Goal: Task Accomplishment & Management: Use online tool/utility

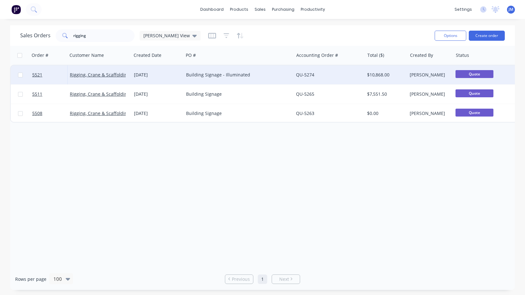
click at [299, 77] on link "QU-5274" at bounding box center [305, 75] width 18 height 6
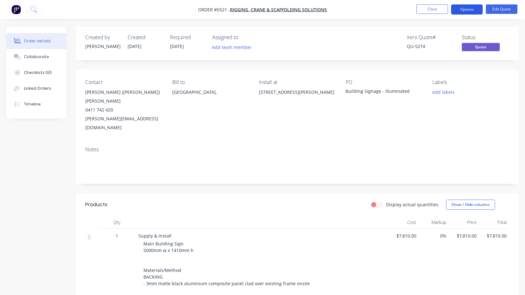
click at [467, 12] on button "Options" at bounding box center [467, 9] width 32 height 10
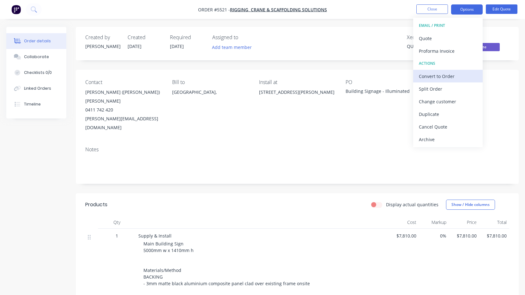
click at [450, 79] on div "Convert to Order" at bounding box center [448, 76] width 58 height 9
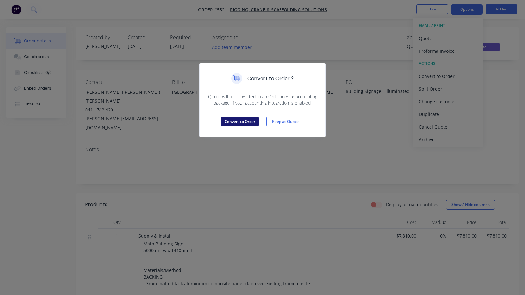
click at [253, 123] on button "Convert to Order" at bounding box center [240, 121] width 38 height 9
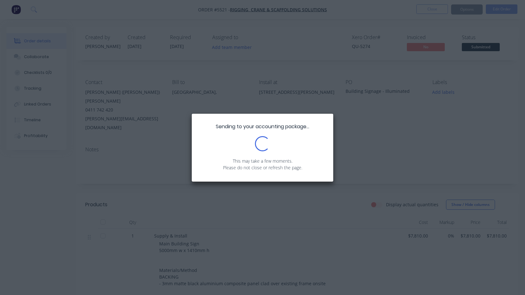
click at [429, 12] on div "Sending to your accounting package... Loading... This may take a few moments. P…" at bounding box center [262, 147] width 525 height 295
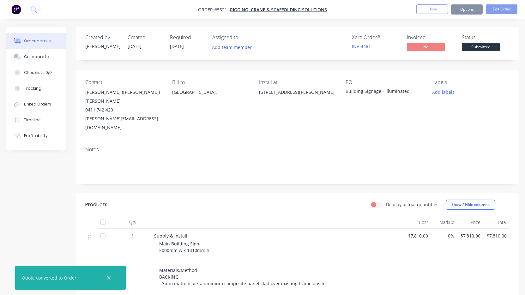
click at [426, 10] on button "Close" at bounding box center [432, 8] width 32 height 9
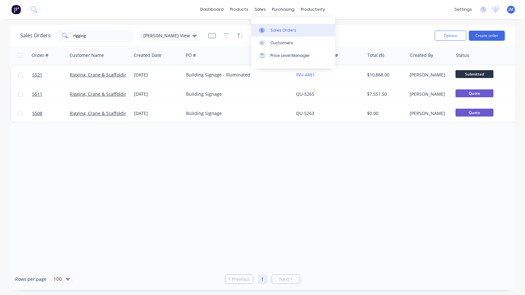
click at [272, 27] on link "Sales Orders" at bounding box center [293, 30] width 84 height 13
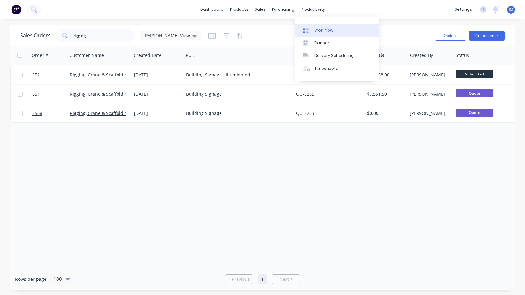
click at [319, 29] on div "Workflow" at bounding box center [323, 30] width 19 height 6
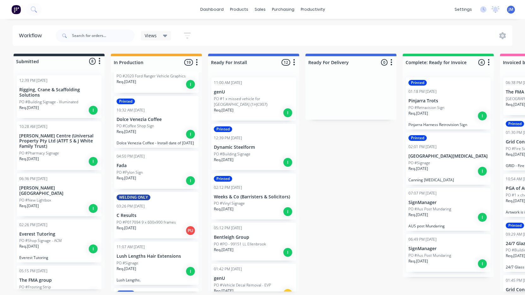
scroll to position [158, 0]
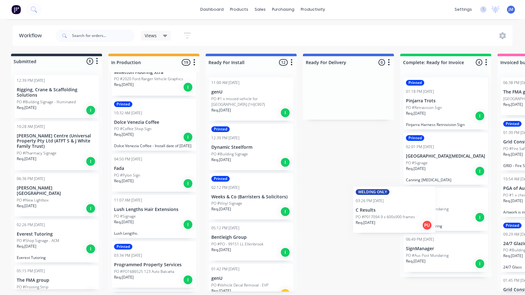
drag, startPoint x: 148, startPoint y: 216, endPoint x: 407, endPoint y: 214, distance: 259.2
click at [407, 214] on div "Submitted 8 Status colour #273444 hex #273444 Save Cancel Summaries Total order…" at bounding box center [382, 173] width 778 height 238
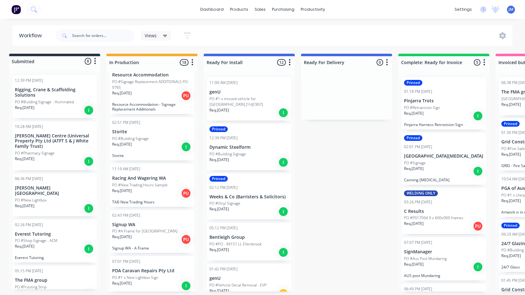
scroll to position [628, 0]
